Goal: Task Accomplishment & Management: Manage account settings

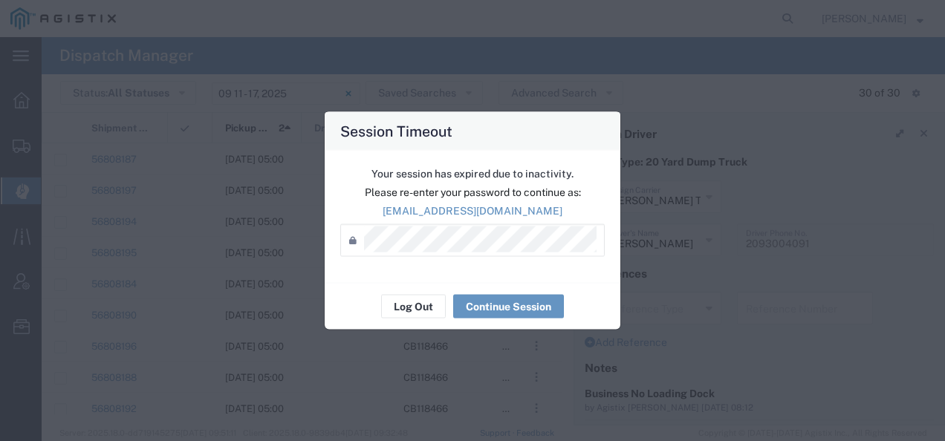
scroll to position [149, 0]
click at [409, 312] on button "Log Out" at bounding box center [413, 307] width 65 height 24
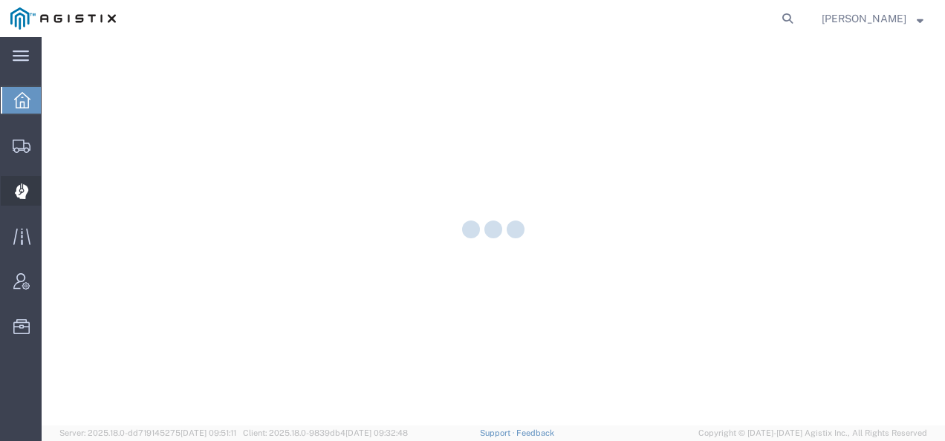
click at [27, 189] on icon at bounding box center [20, 191] width 13 height 15
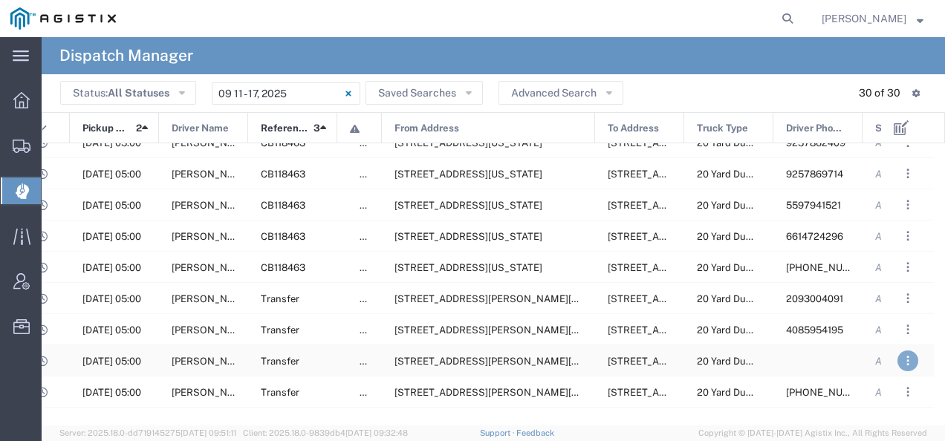
click at [909, 359] on button ". . ." at bounding box center [907, 361] width 21 height 21
click at [891, 315] on link "Unassign" at bounding box center [875, 317] width 55 height 12
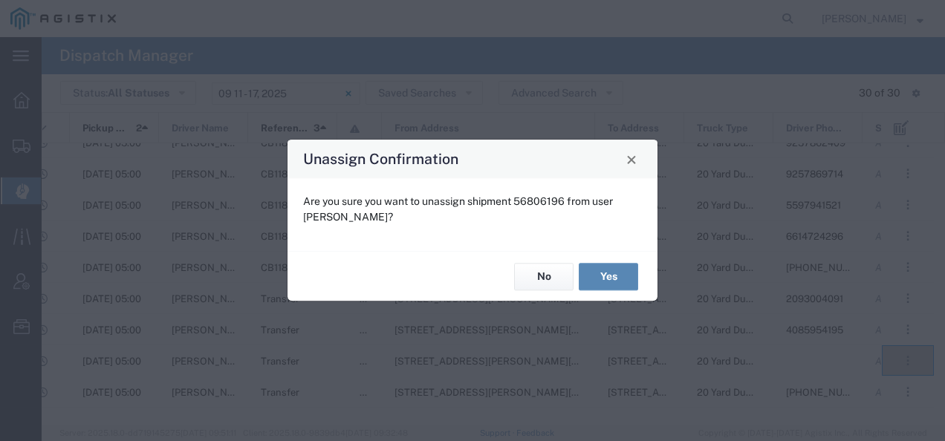
click at [611, 275] on button "Yes" at bounding box center [608, 276] width 59 height 27
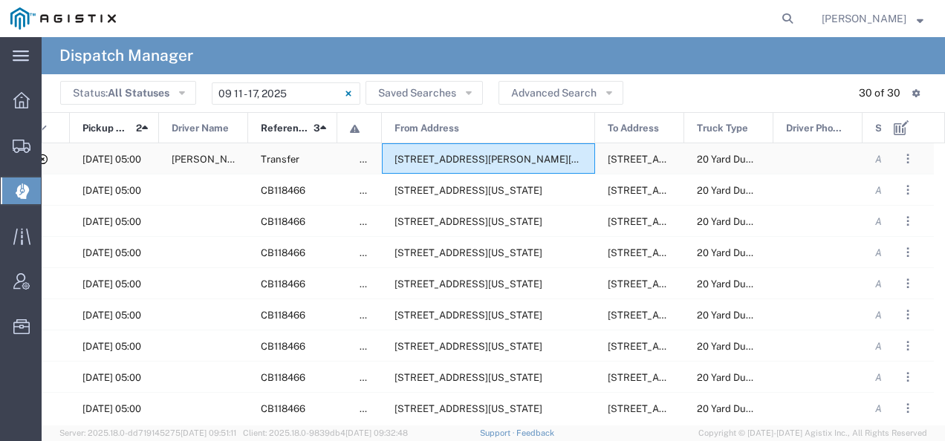
click at [464, 157] on span "[STREET_ADDRESS][PERSON_NAME][US_STATE]" at bounding box center [508, 159] width 228 height 11
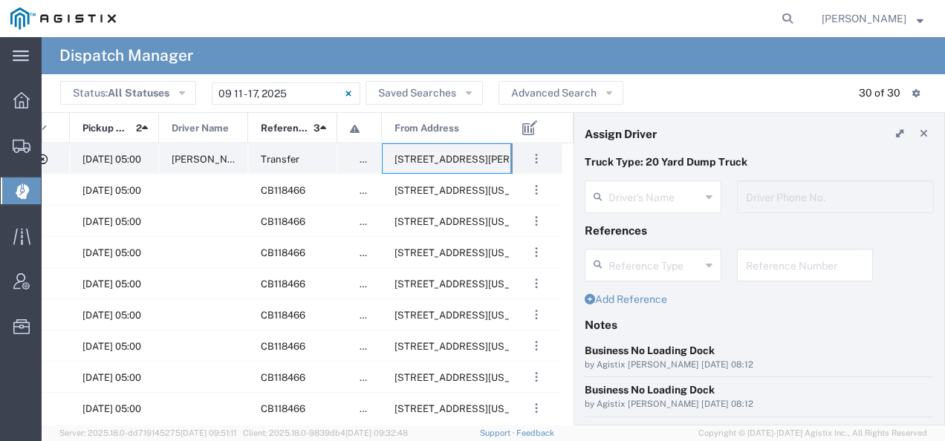
type input "[PERSON_NAME]"
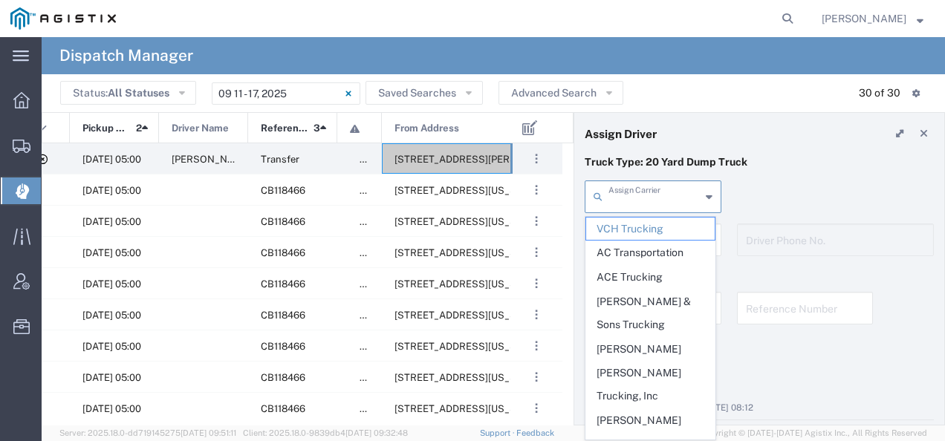
click at [622, 194] on input "text" at bounding box center [654, 196] width 92 height 26
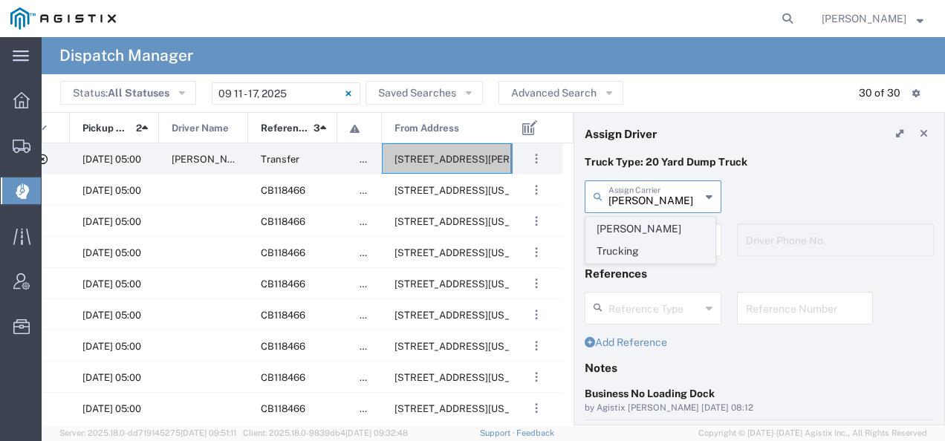
click at [618, 221] on span "[PERSON_NAME] Trucking" at bounding box center [650, 241] width 129 height 46
type input "[PERSON_NAME] Trucking"
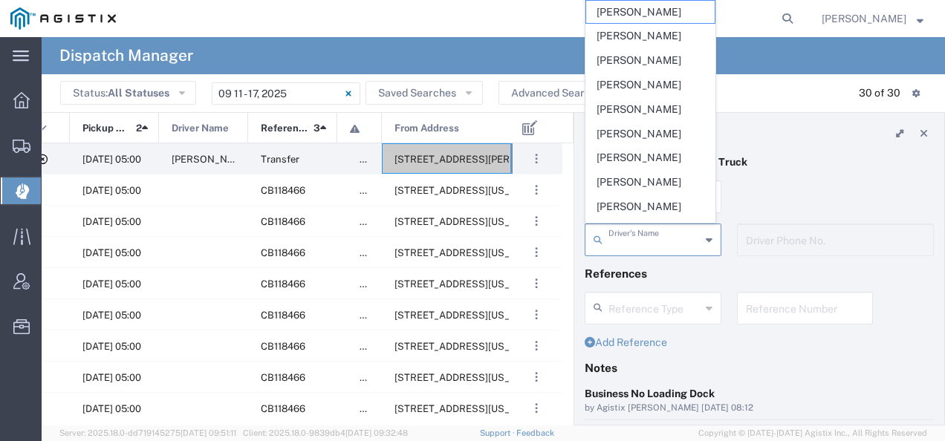
click at [619, 236] on input "text" at bounding box center [654, 239] width 92 height 26
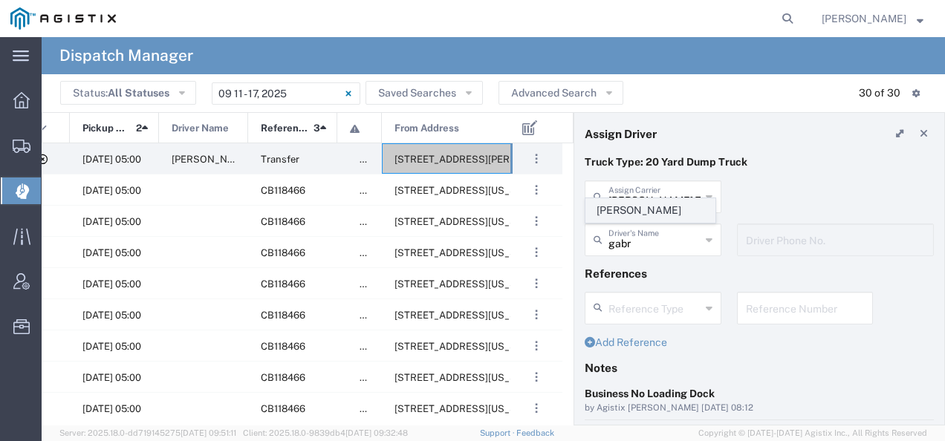
click at [616, 209] on span "[PERSON_NAME]" at bounding box center [650, 210] width 129 height 23
type input "[PERSON_NAME]"
type input "8312884954"
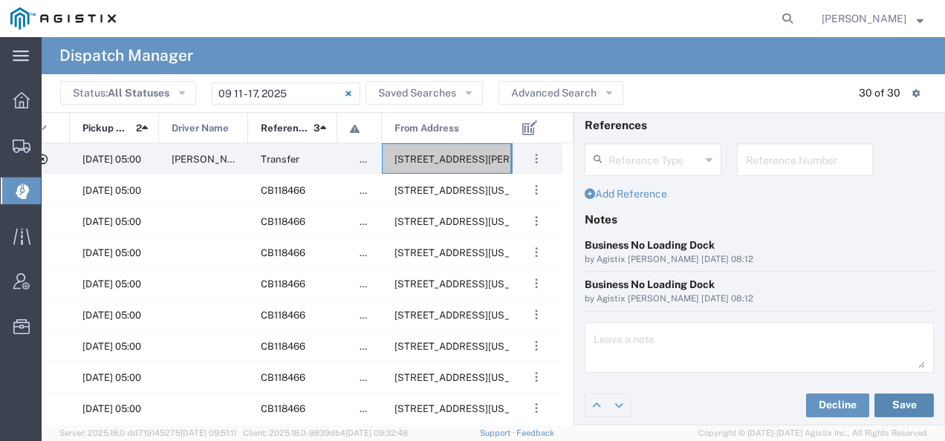
click at [878, 402] on button "Save" at bounding box center [903, 406] width 59 height 24
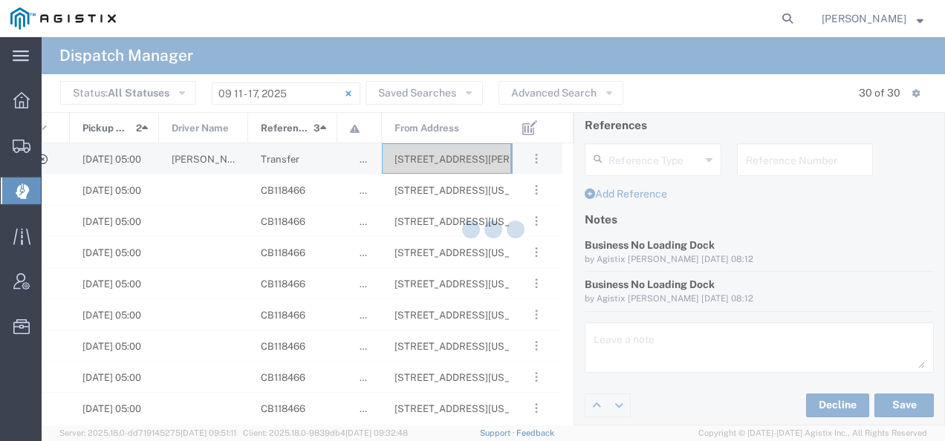
type input "[PERSON_NAME]"
type input "[PERSON_NAME] Trucking"
